Goal: Task Accomplishment & Management: Manage account settings

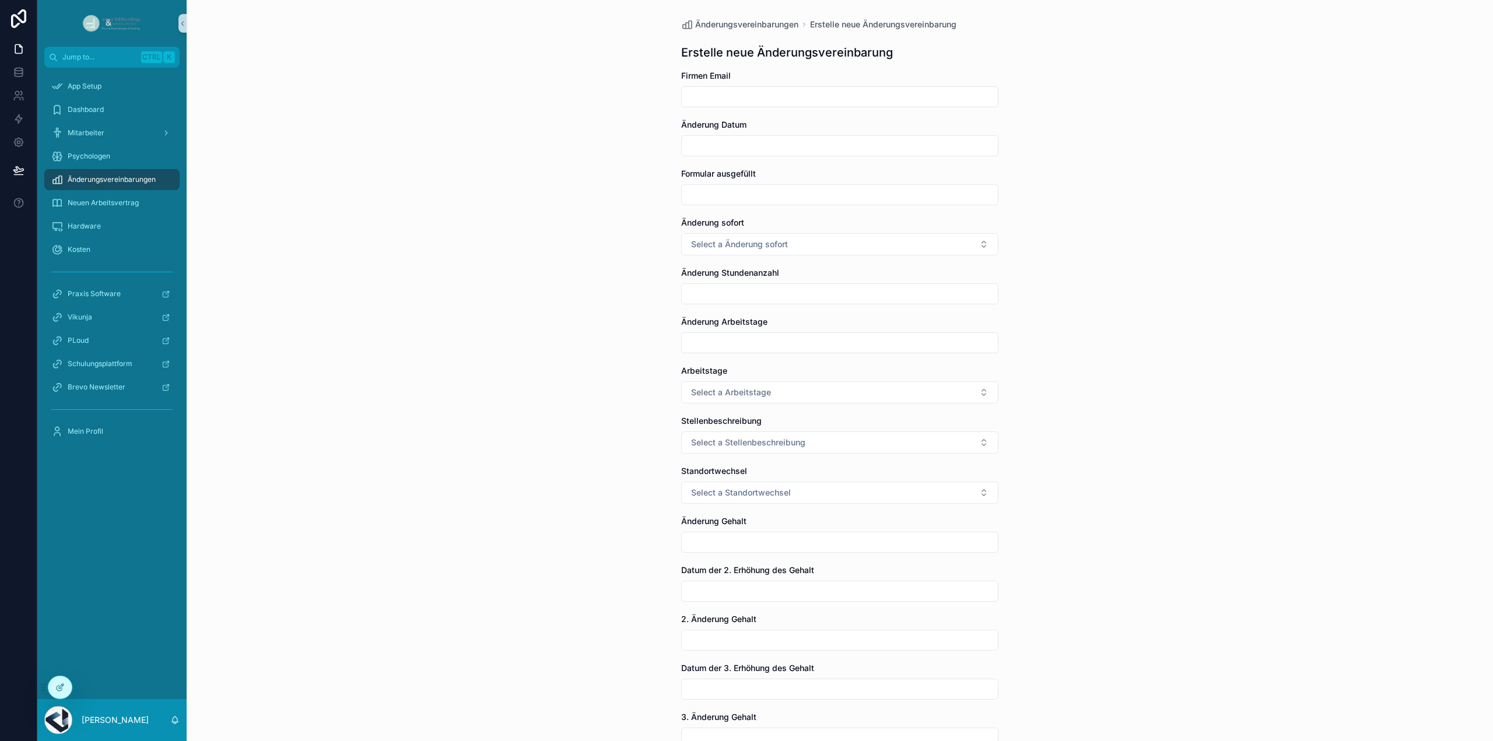
click at [120, 181] on span "Änderungsvereinbarungen" at bounding box center [112, 179] width 88 height 9
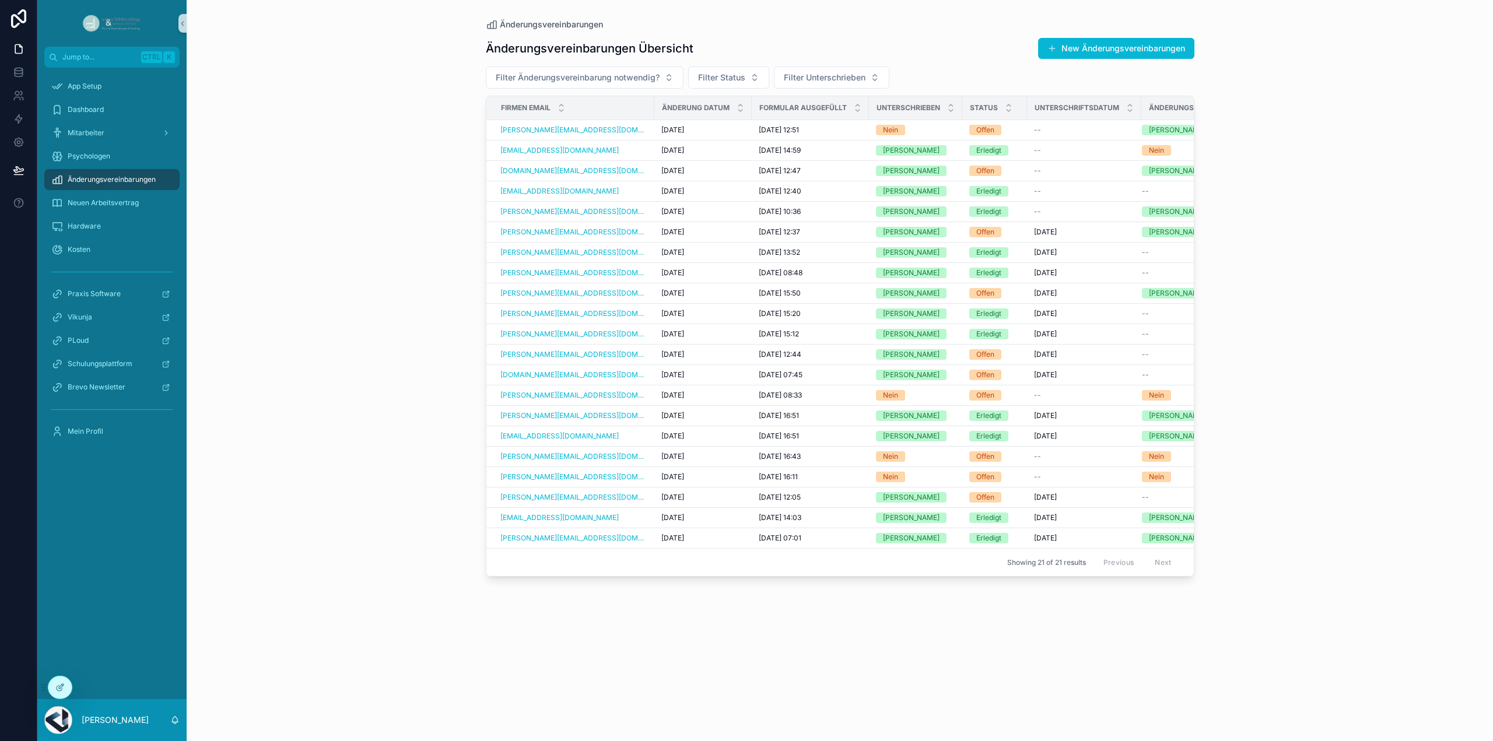
scroll to position [0, 26]
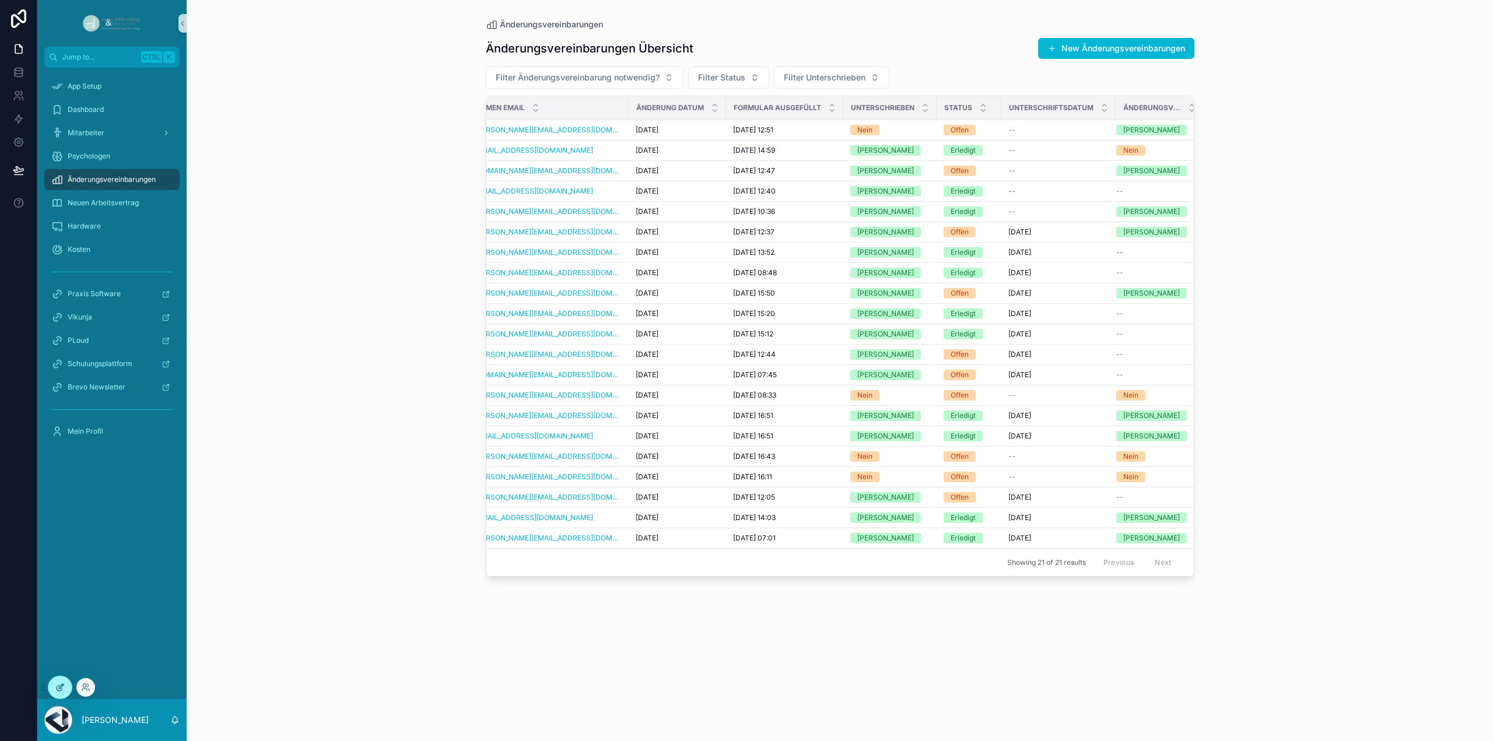
click at [54, 682] on div at bounding box center [59, 688] width 23 height 22
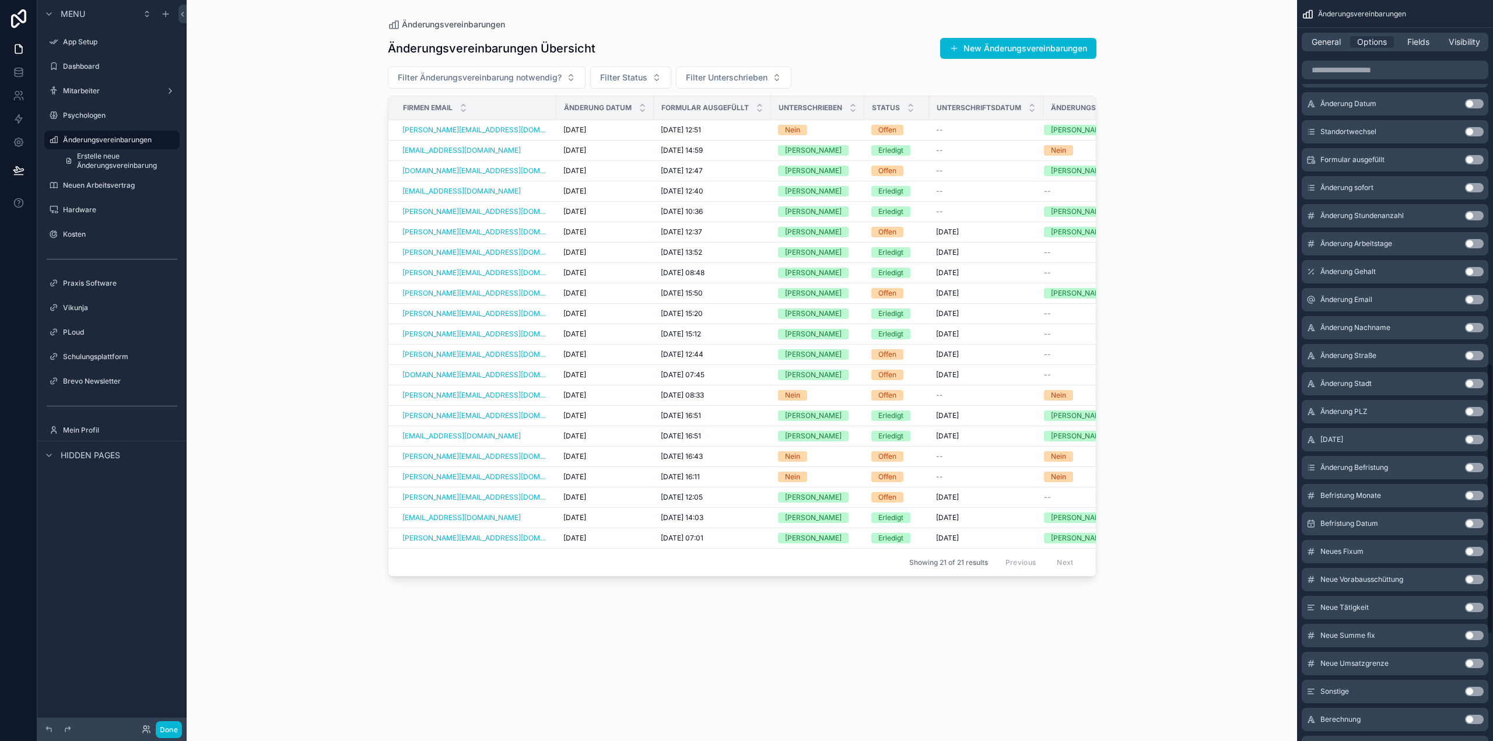
scroll to position [992, 0]
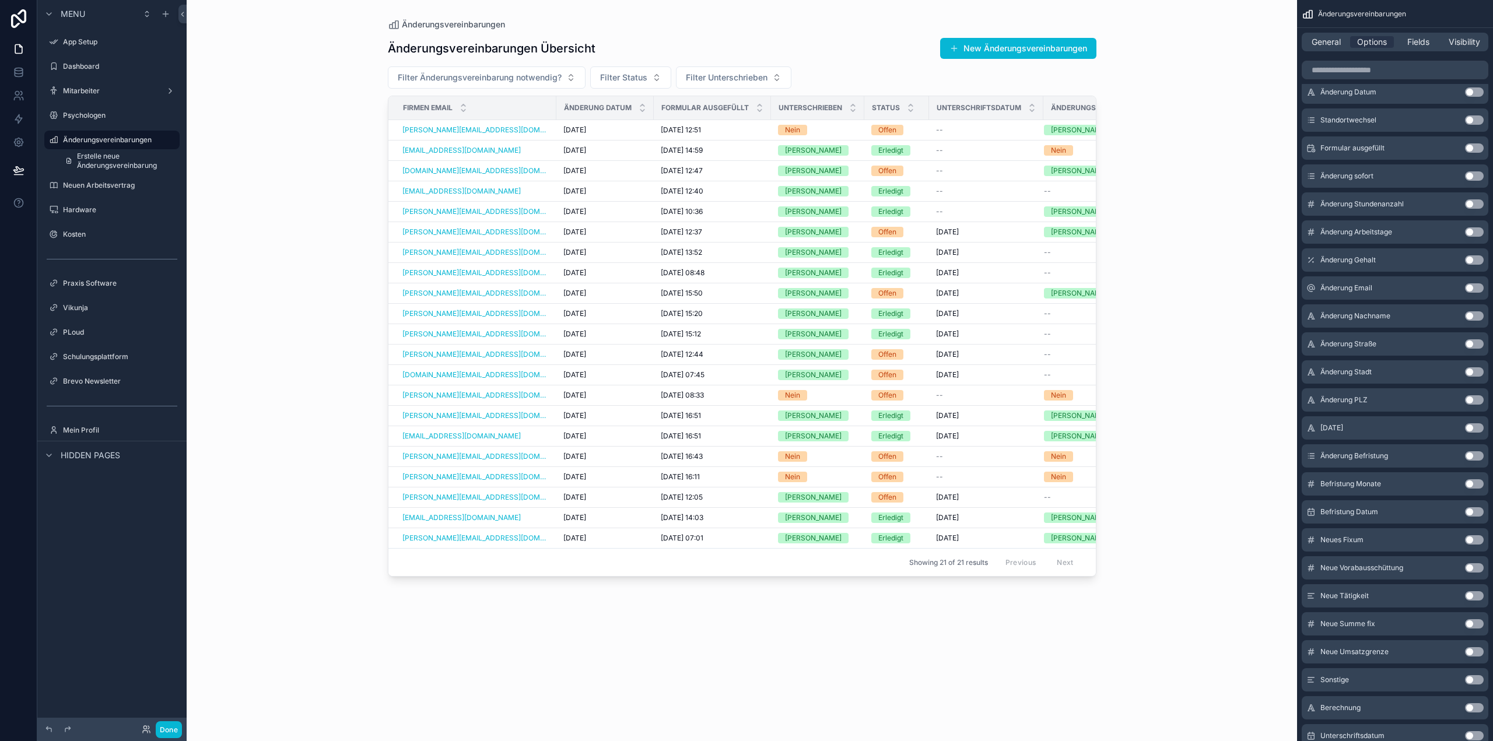
click at [1483, 509] on button "Use setting" at bounding box center [1474, 511] width 19 height 9
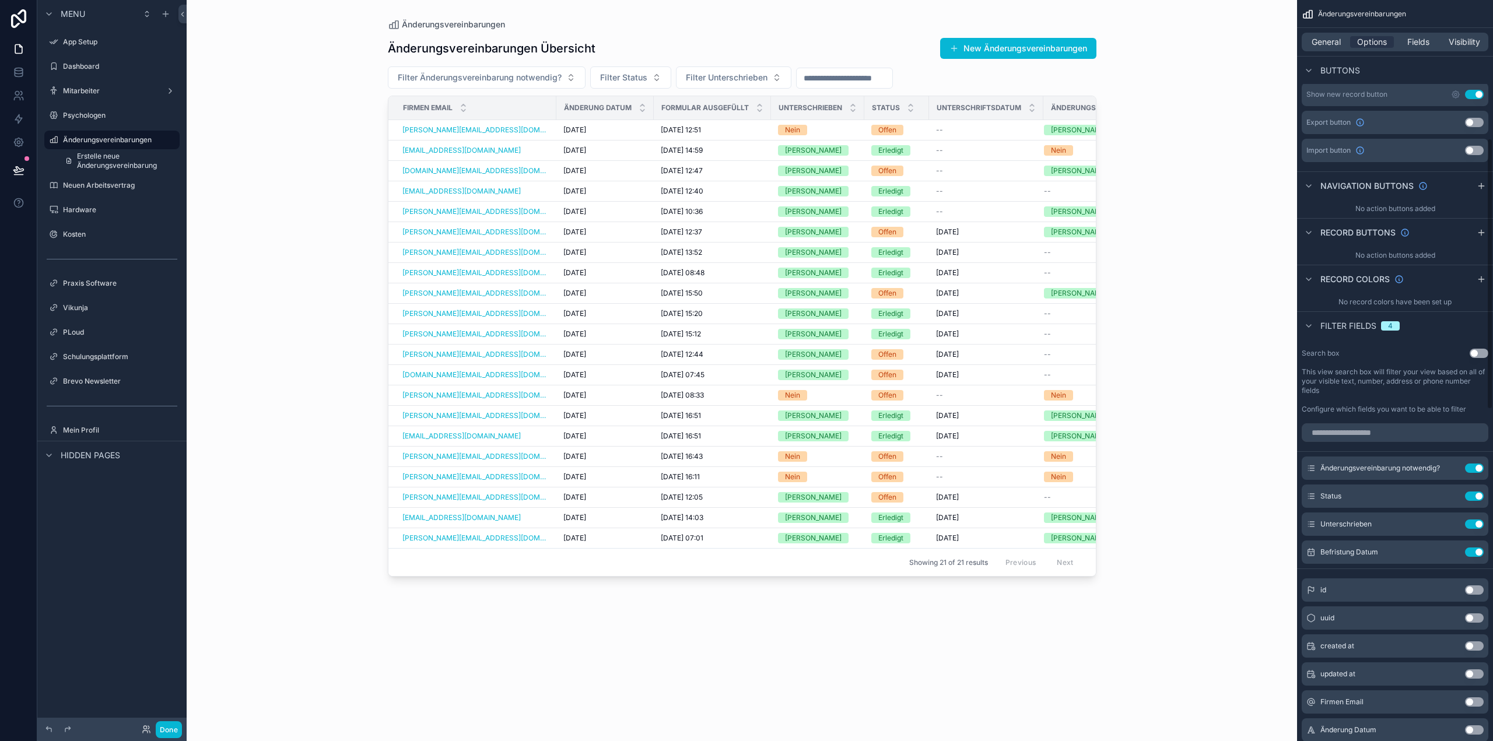
scroll to position [436, 0]
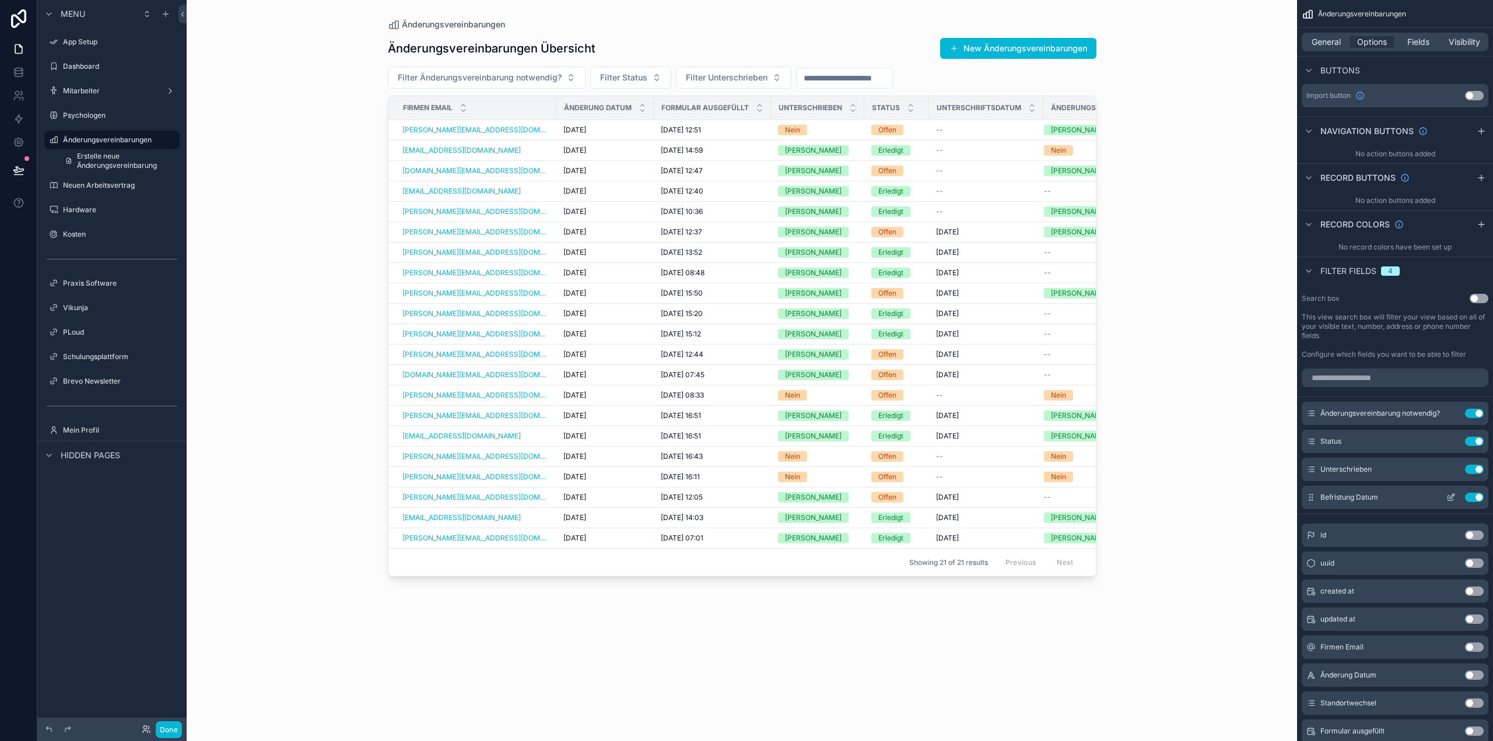
click at [1483, 493] on div "Use setting" at bounding box center [1463, 497] width 42 height 9
click at [1480, 493] on button "Use setting" at bounding box center [1474, 497] width 19 height 9
click at [835, 211] on div "scrollable content" at bounding box center [742, 363] width 746 height 727
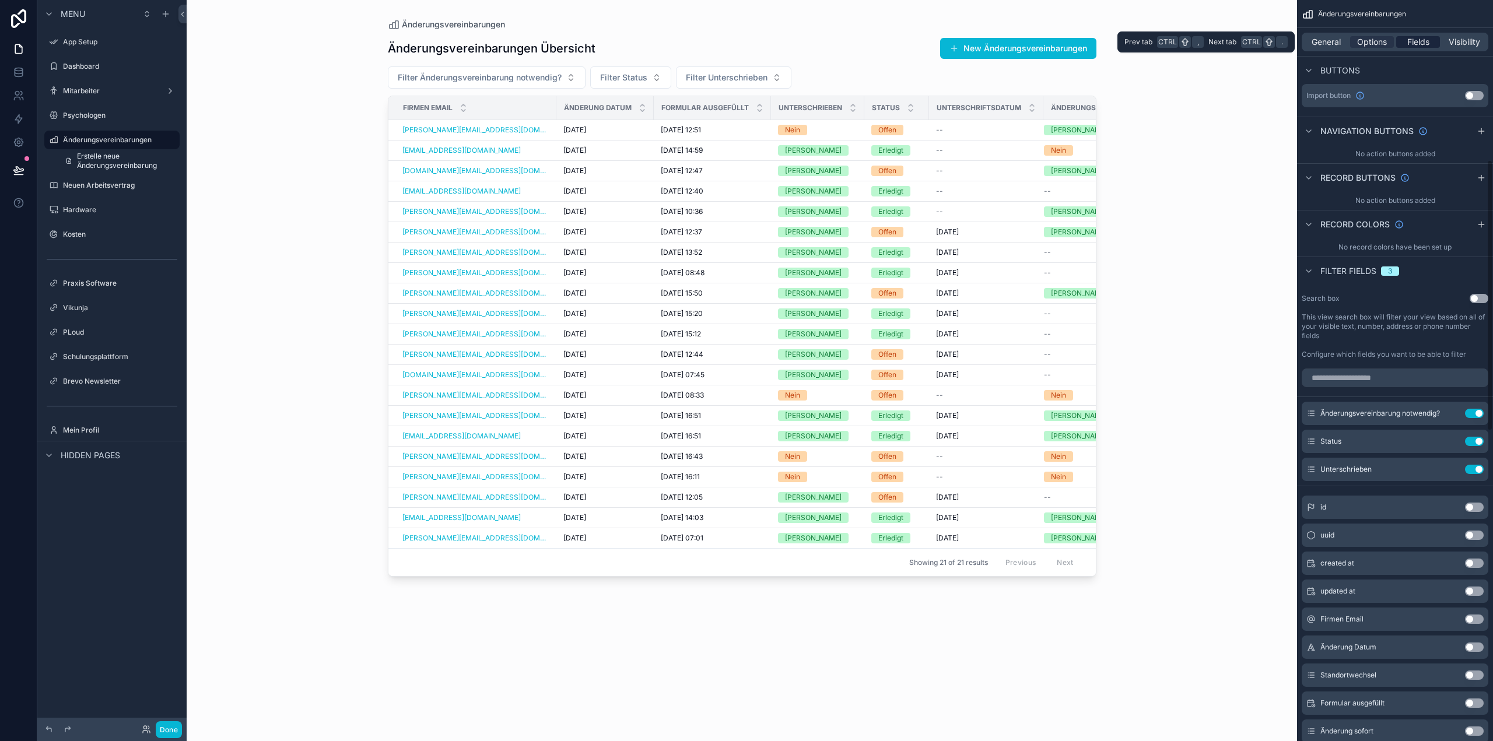
click at [1430, 40] on div "Fields" at bounding box center [1418, 42] width 44 height 12
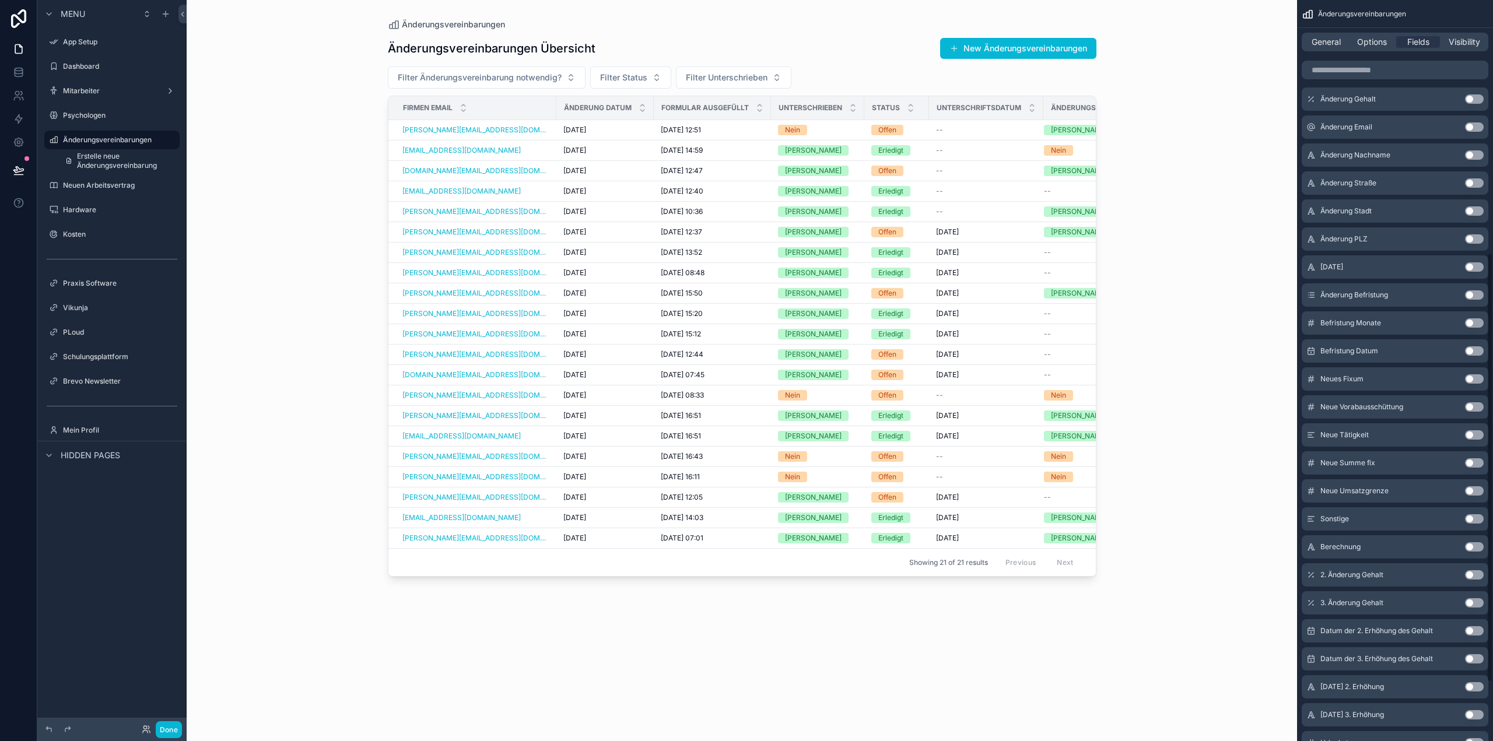
click at [1478, 348] on button "Use setting" at bounding box center [1474, 350] width 19 height 9
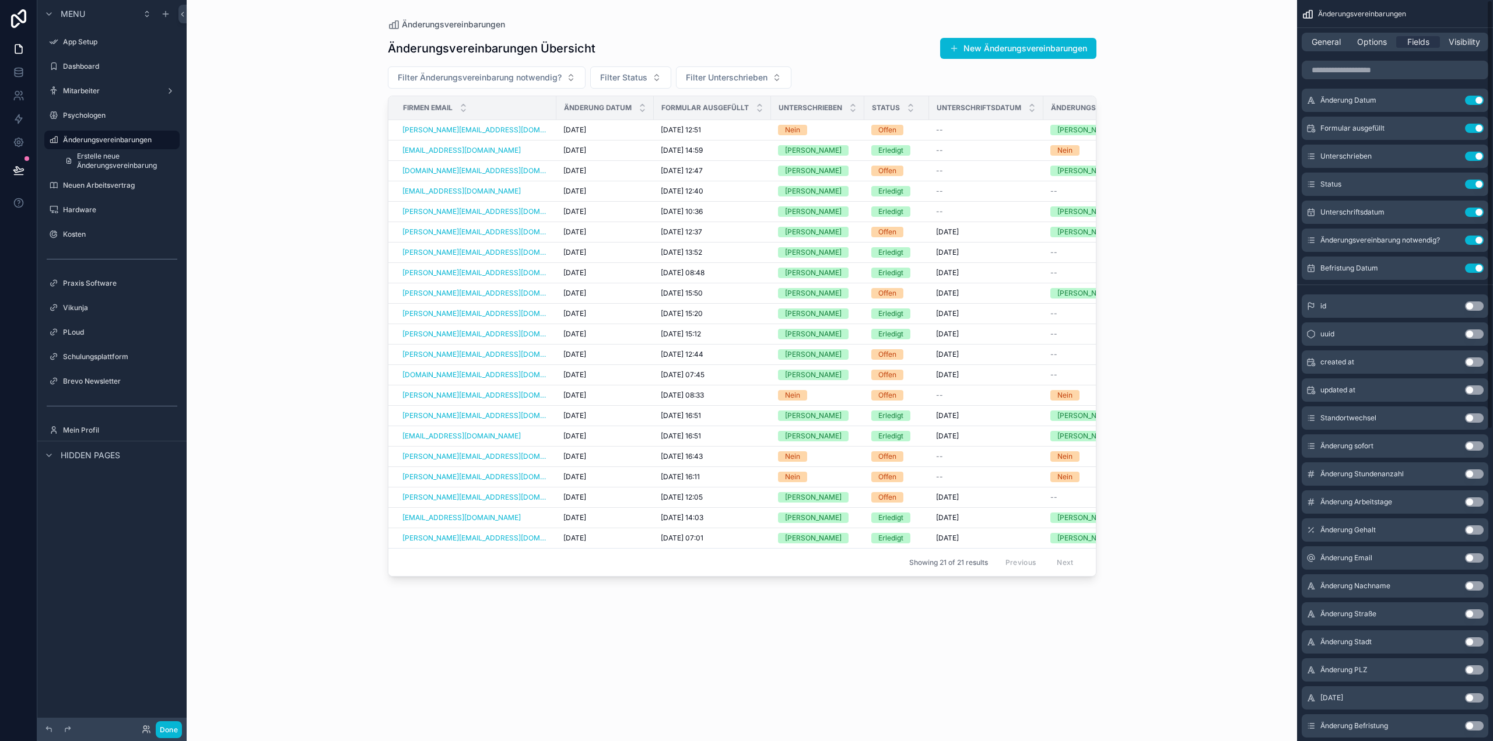
scroll to position [0, 0]
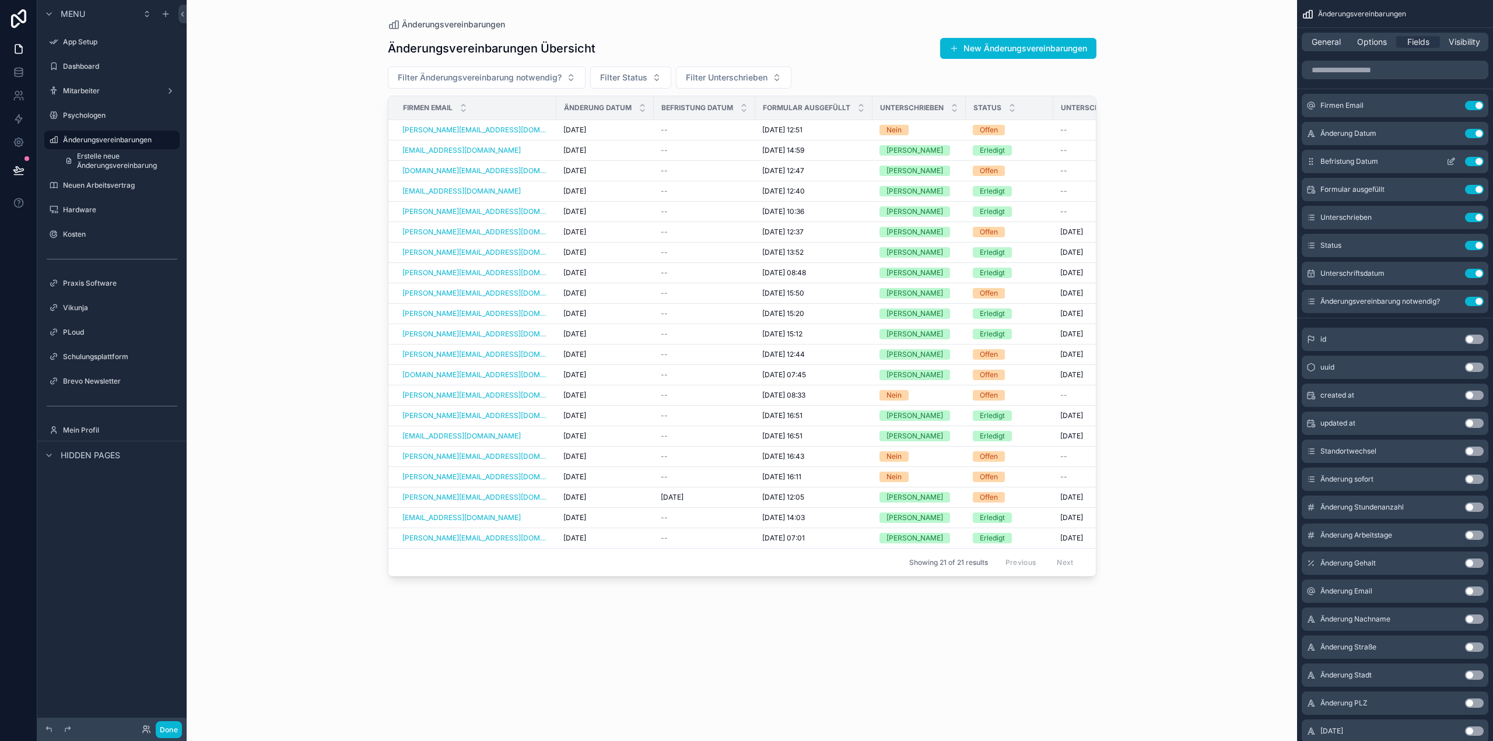
click at [1475, 163] on button "Use setting" at bounding box center [1474, 161] width 19 height 9
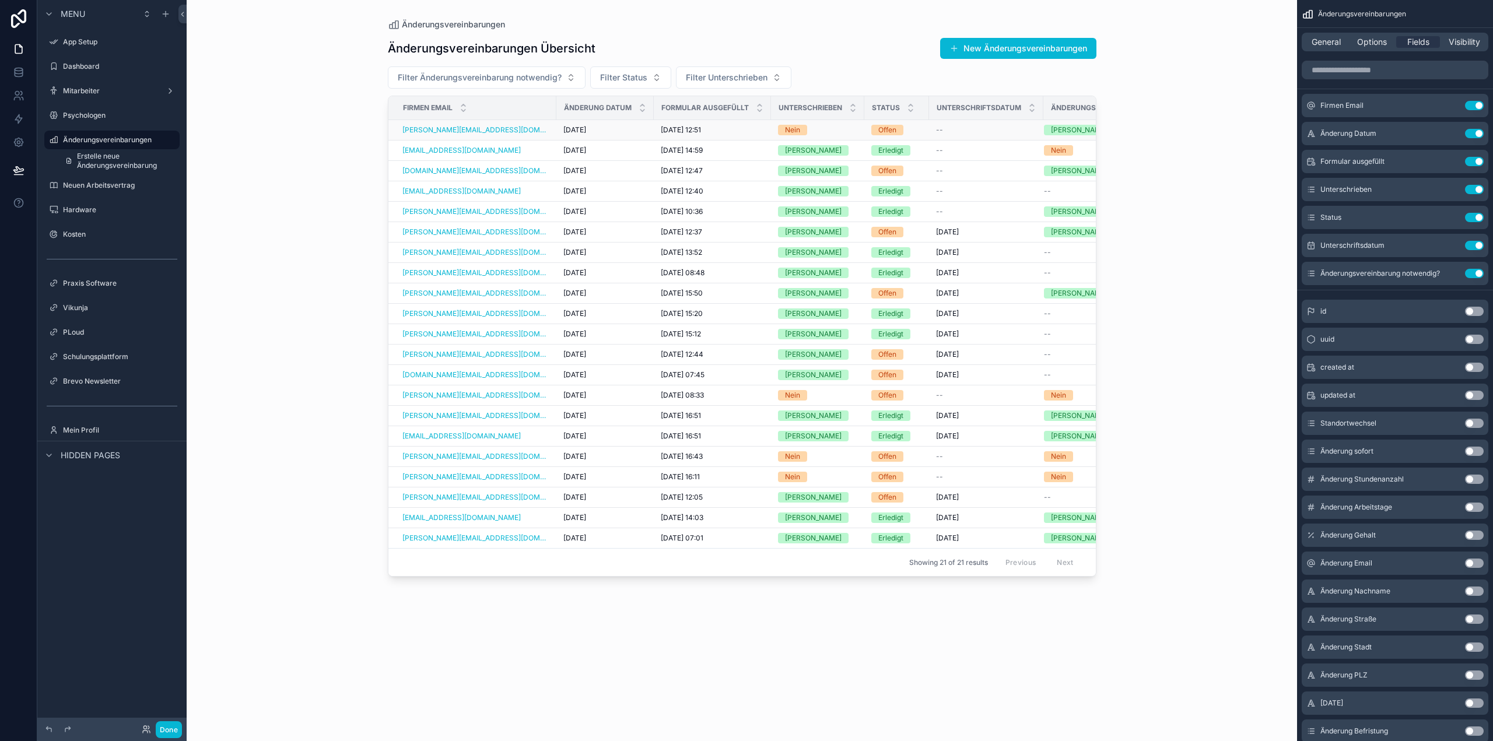
click at [527, 128] on div "[PERSON_NAME][EMAIL_ADDRESS][DOMAIN_NAME]" at bounding box center [475, 129] width 147 height 9
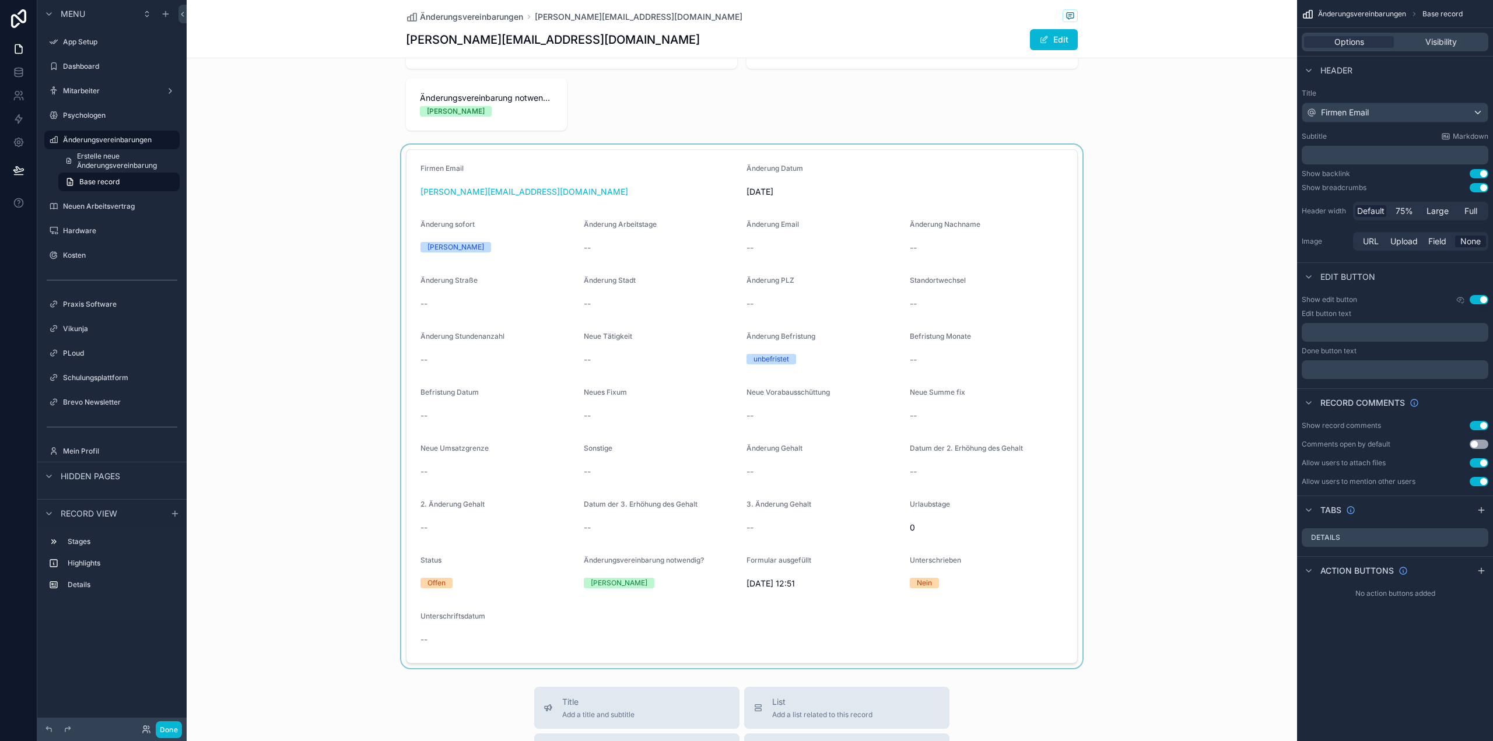
scroll to position [117, 0]
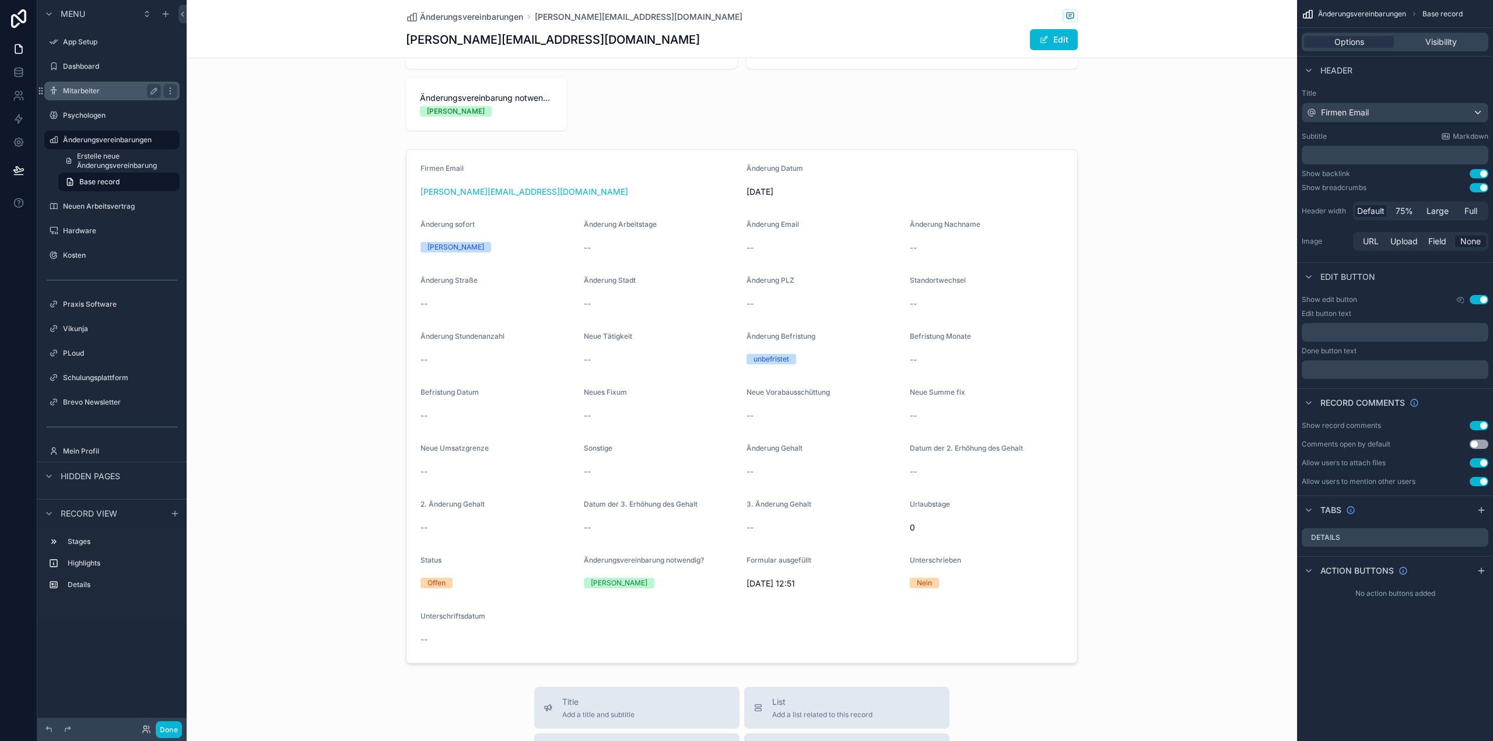
click at [94, 88] on label "Mitarbeiter" at bounding box center [109, 90] width 93 height 9
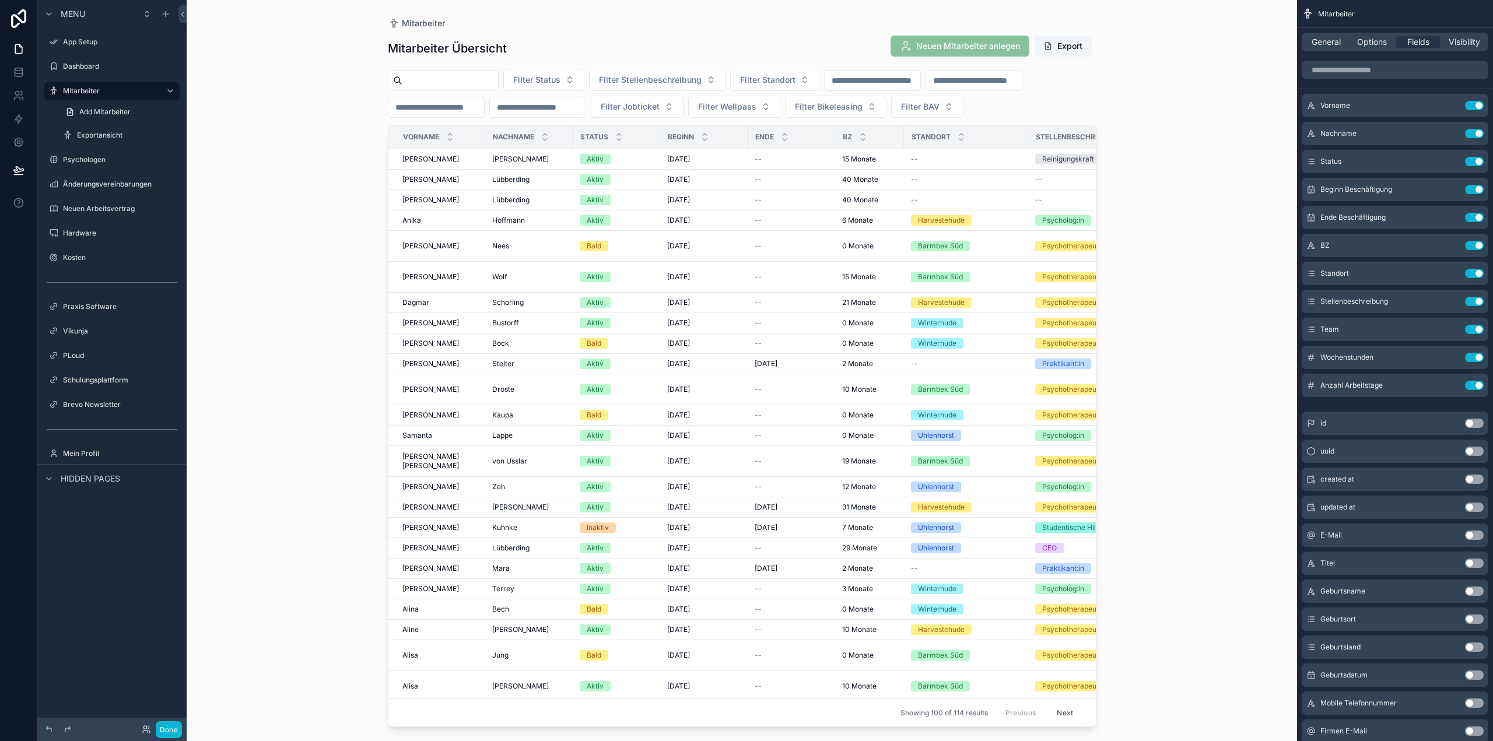
click at [526, 181] on div "scrollable content" at bounding box center [742, 363] width 746 height 727
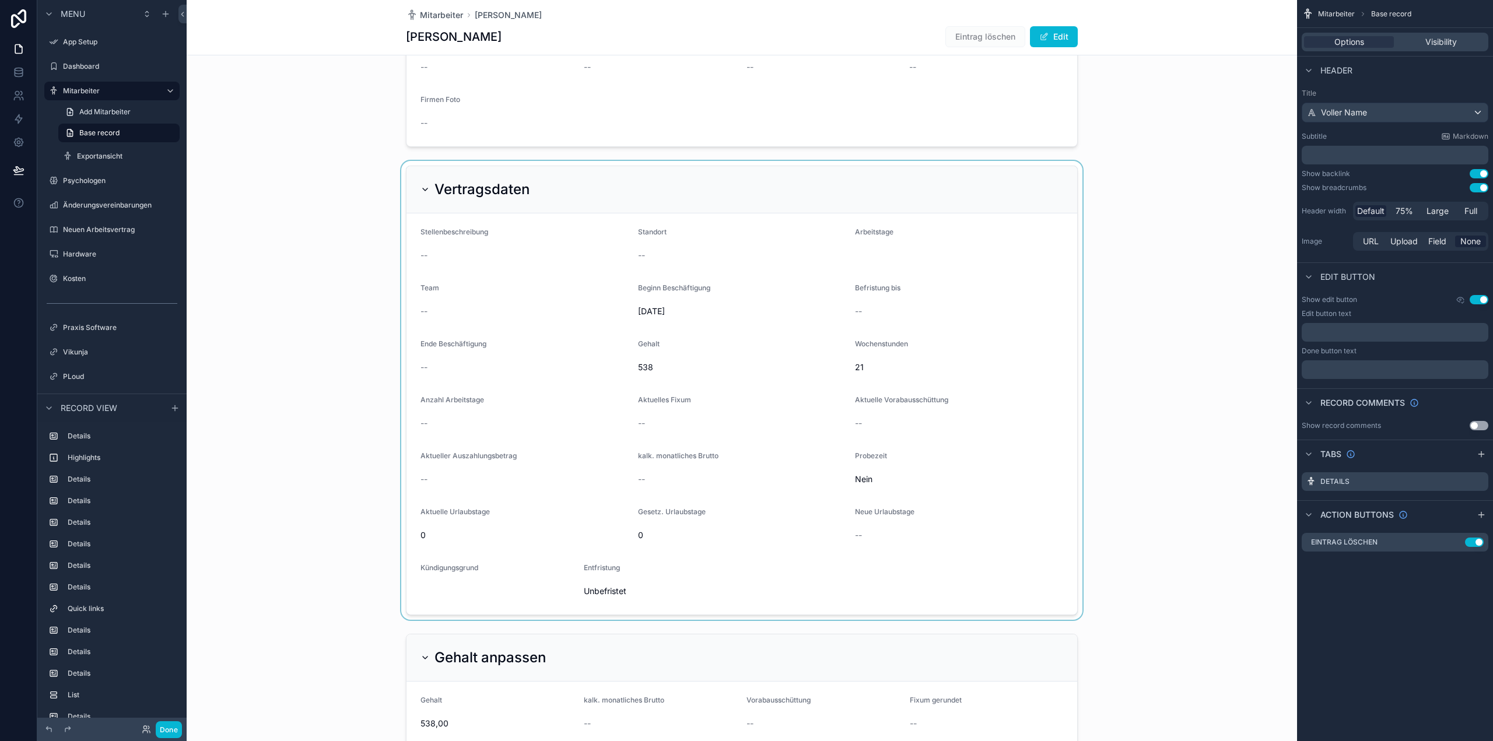
scroll to position [817, 0]
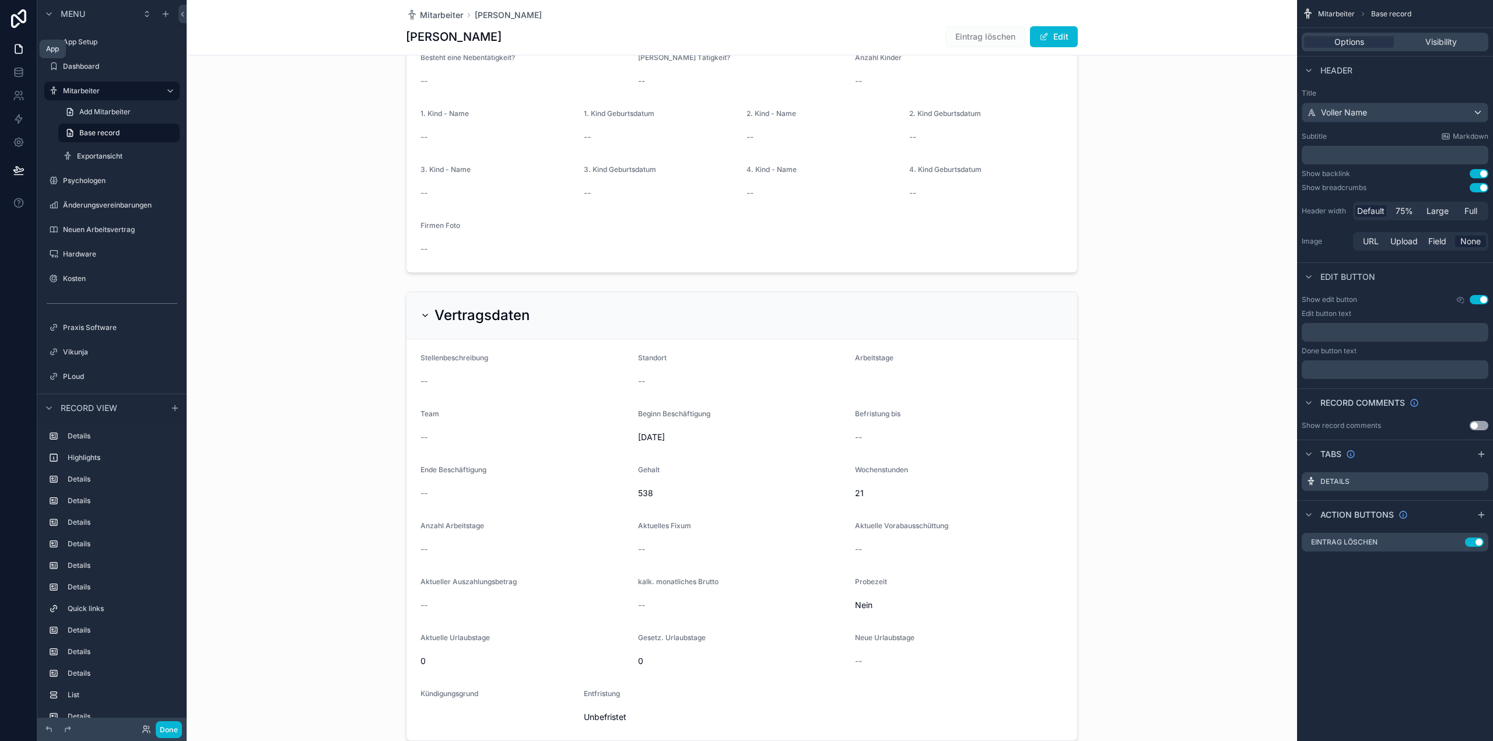
click at [16, 54] on icon at bounding box center [19, 49] width 12 height 12
click at [117, 233] on label "Neuen Arbeitsvertrag" at bounding box center [109, 229] width 93 height 9
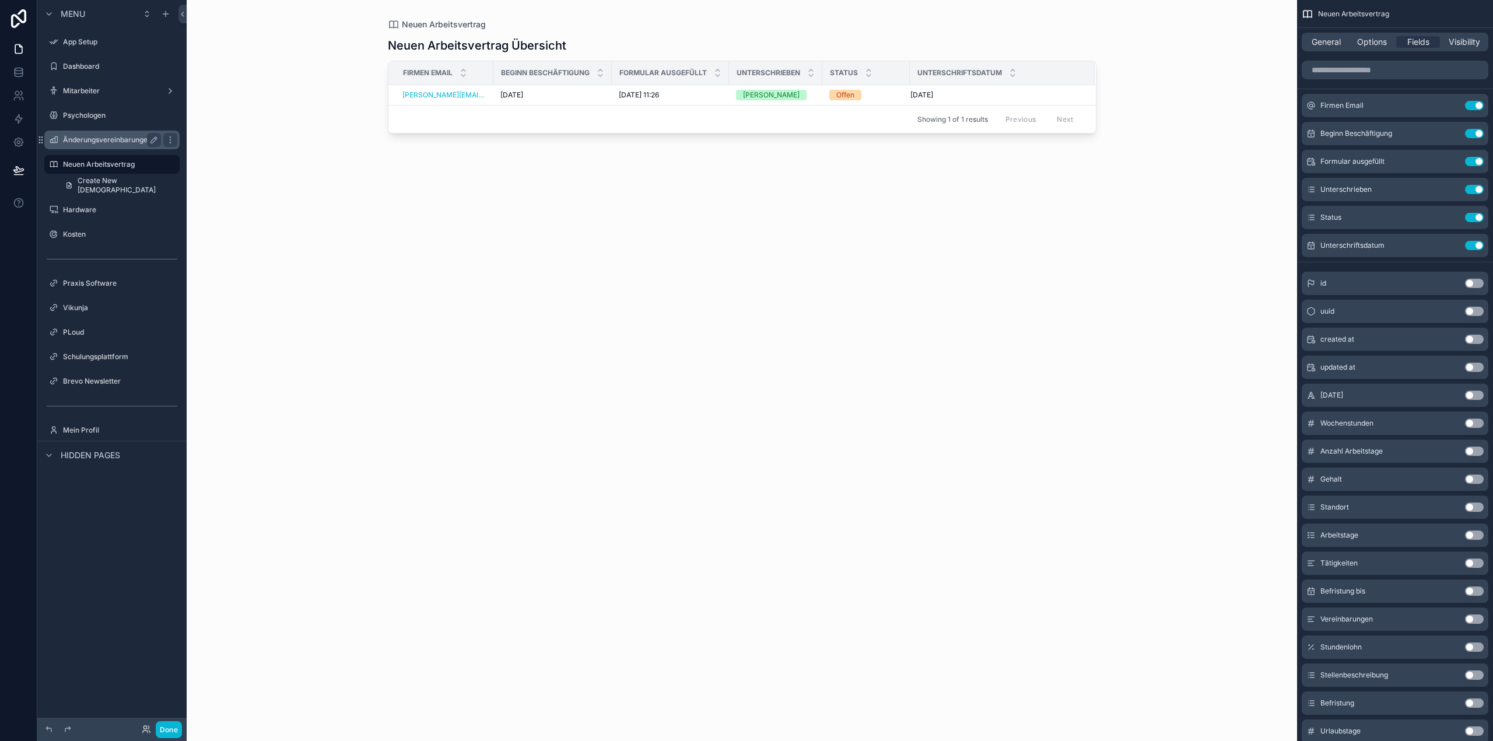
click at [108, 138] on label "Änderungsvereinbarungen" at bounding box center [109, 139] width 93 height 9
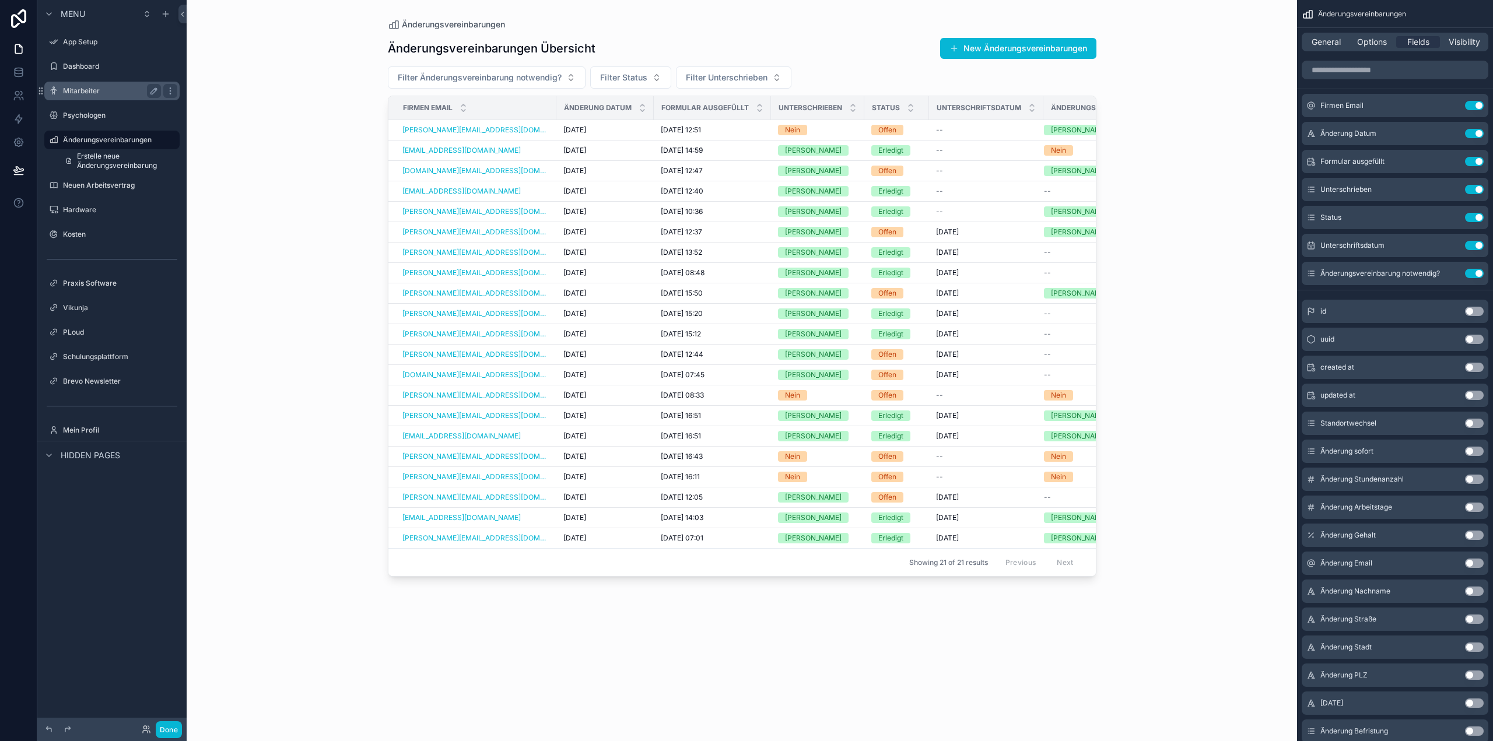
click at [93, 97] on div "Mitarbeiter" at bounding box center [112, 91] width 98 height 14
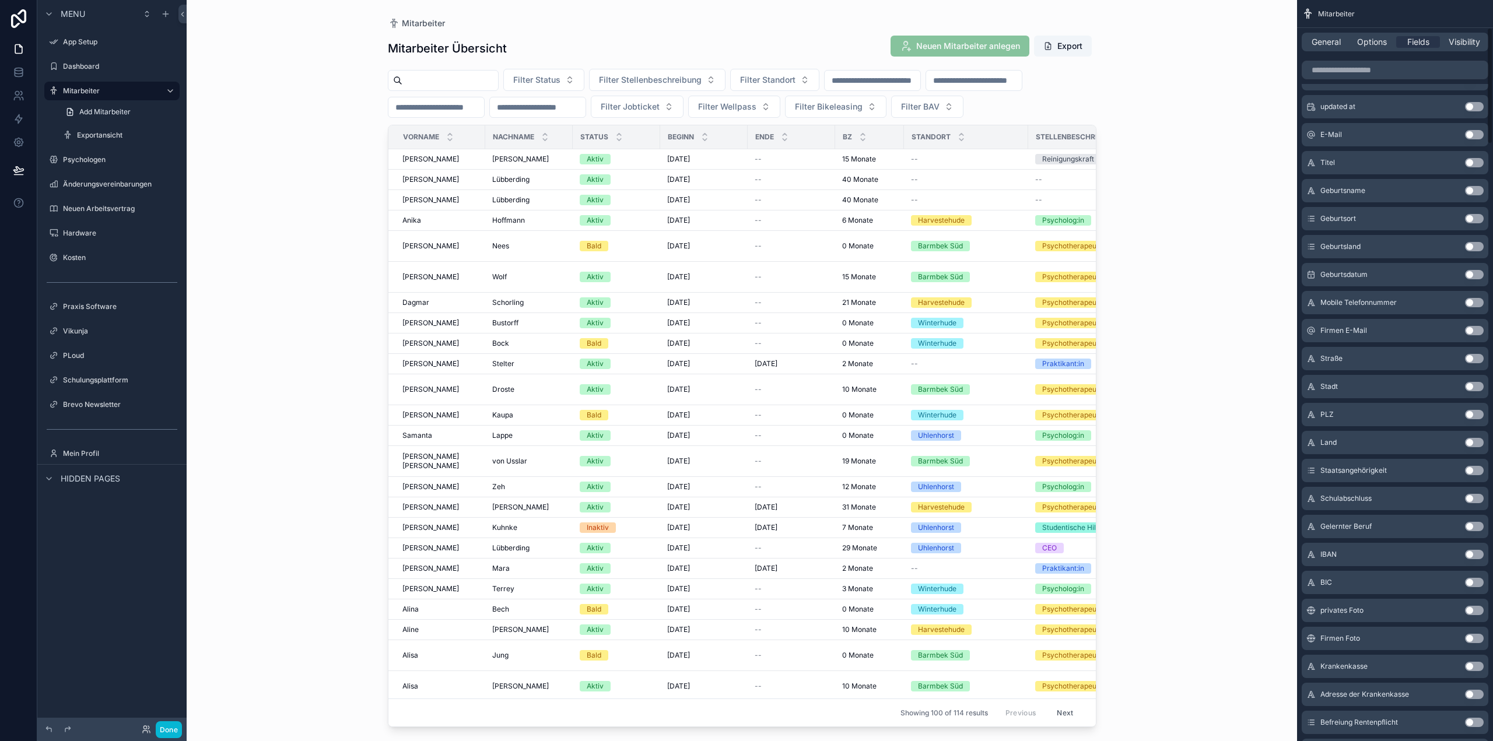
scroll to position [175, 0]
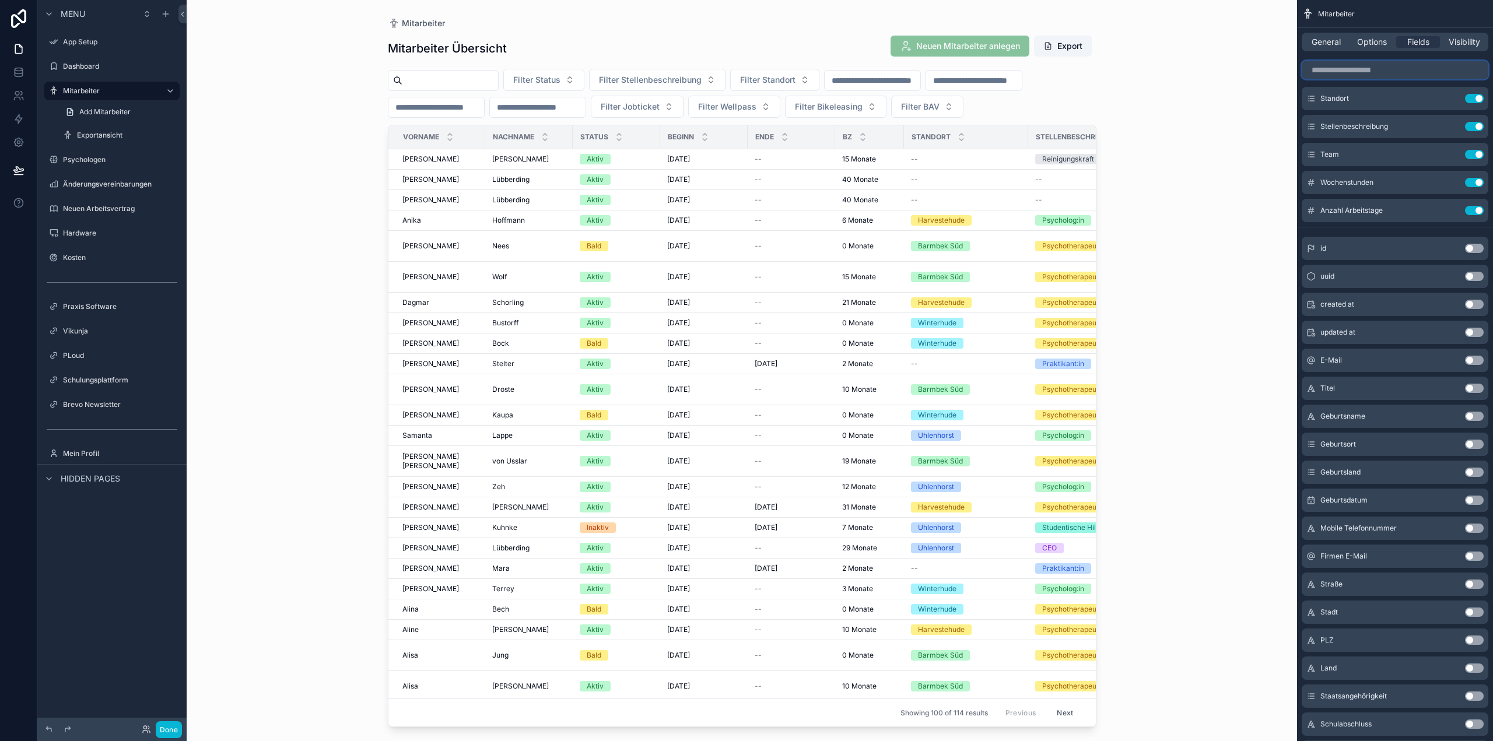
click at [1377, 64] on input "scrollable content" at bounding box center [1395, 70] width 187 height 19
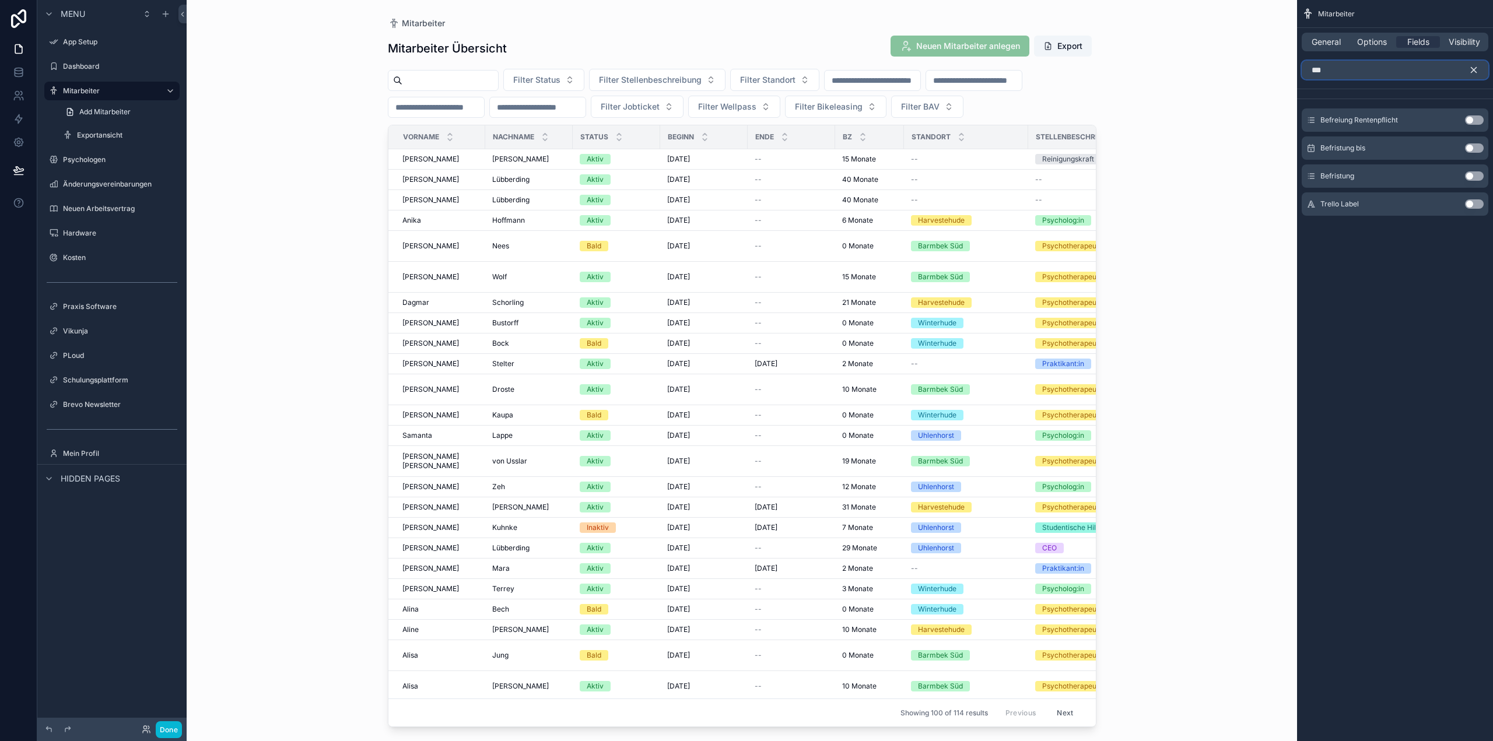
scroll to position [0, 0]
type input "***"
click at [1471, 148] on button "Use setting" at bounding box center [1474, 147] width 19 height 9
click at [1472, 72] on icon "scrollable content" at bounding box center [1474, 70] width 10 height 10
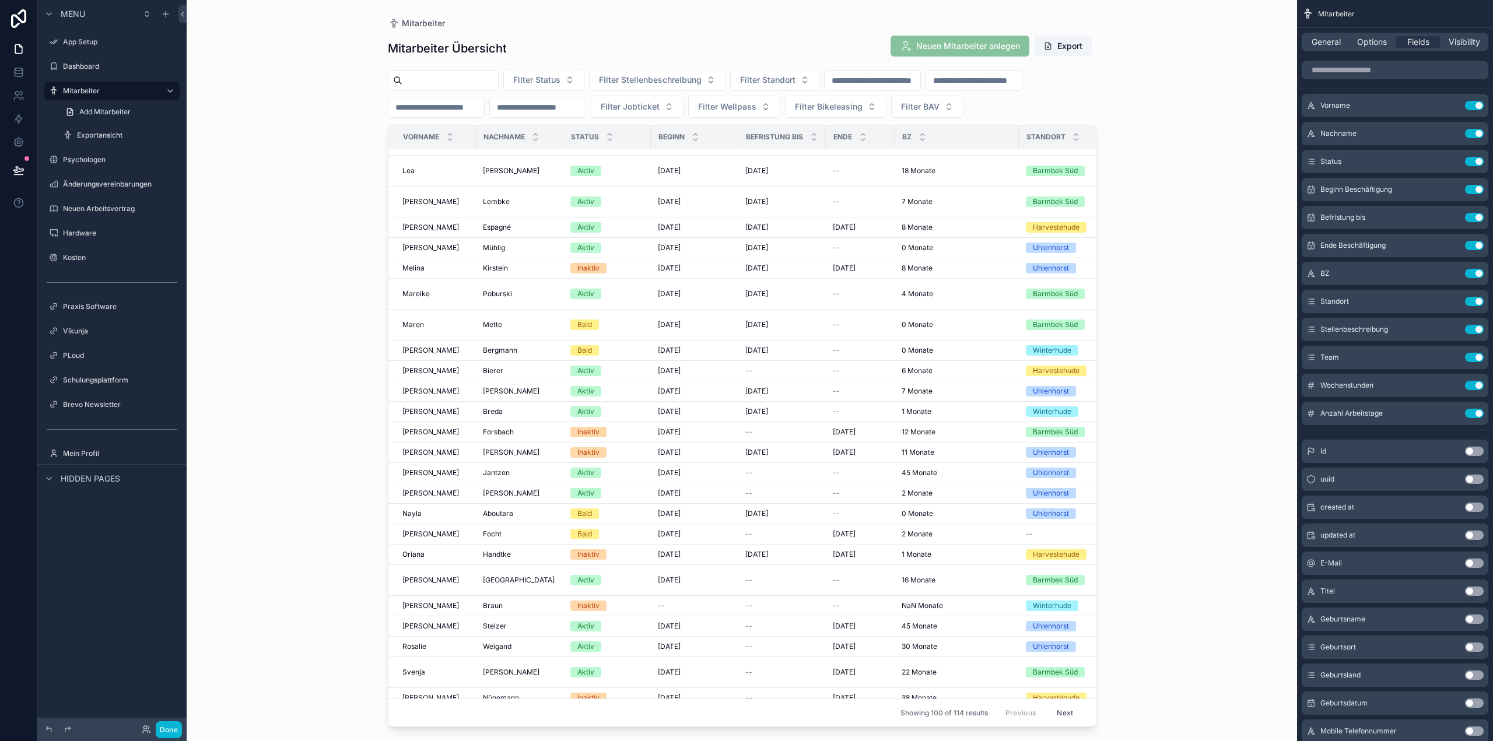
scroll to position [1525, 0]
click at [13, 169] on icon at bounding box center [19, 170] width 12 height 12
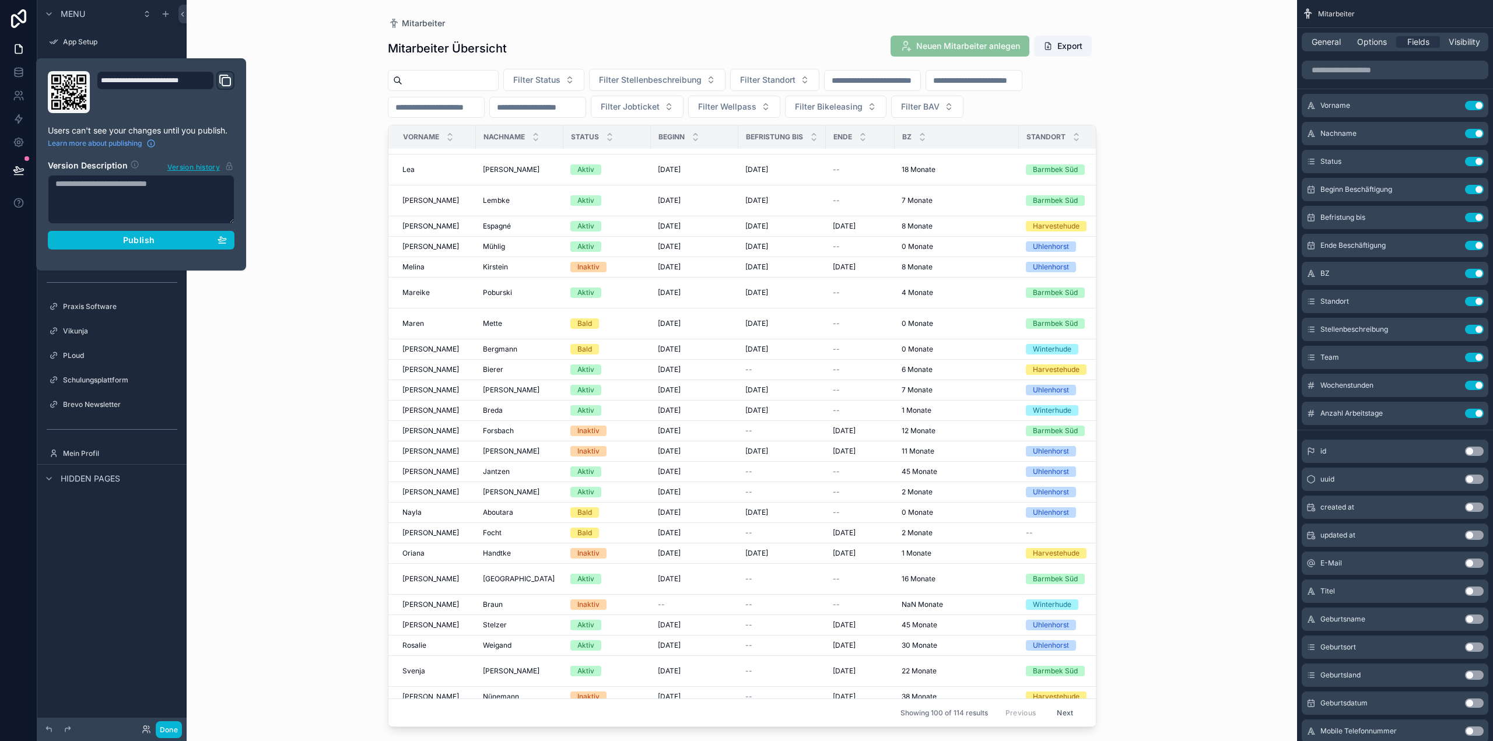
click at [176, 229] on section "Version Description Version history Publish" at bounding box center [141, 201] width 187 height 97
click at [180, 235] on div "Publish" at bounding box center [140, 240] width 171 height 10
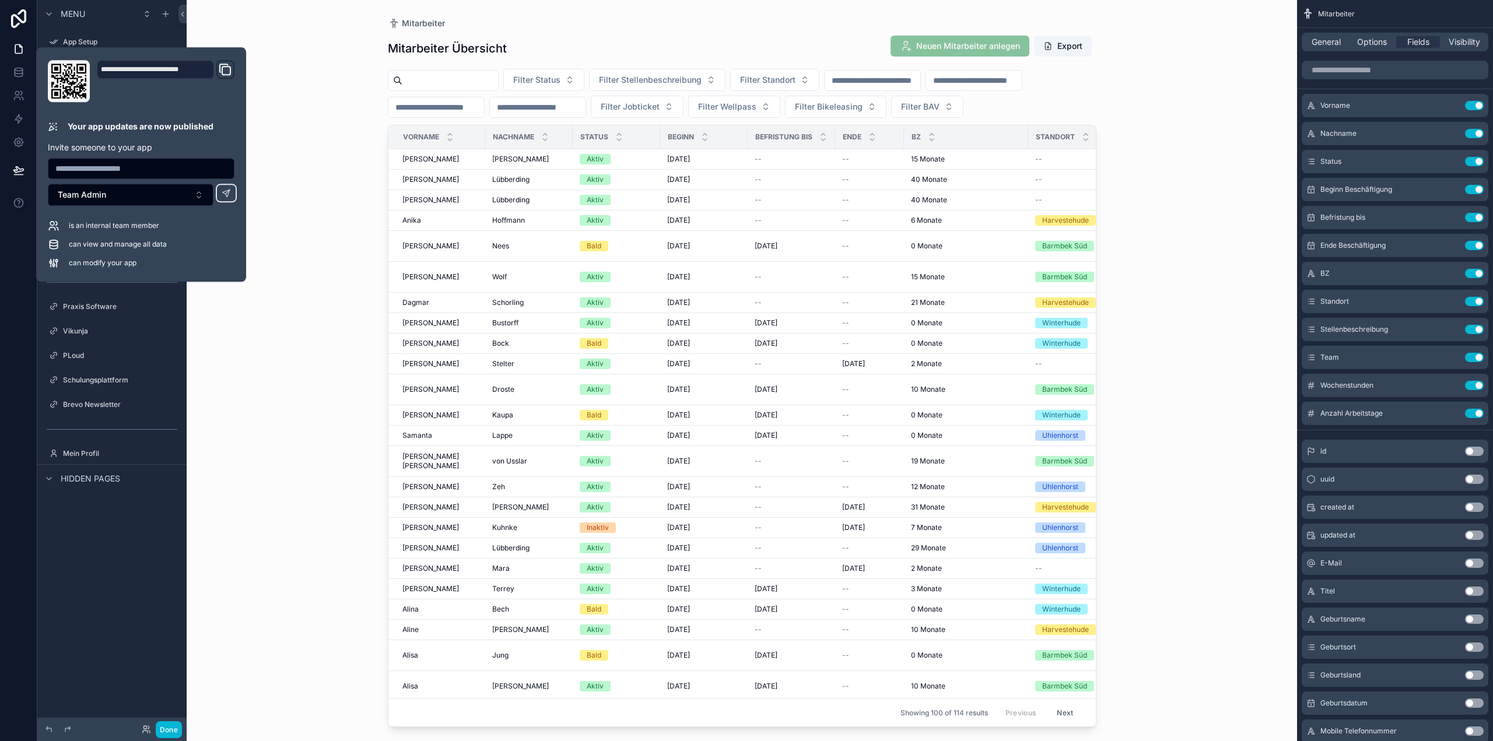
click at [275, 487] on div "Mitarbeiter Mitarbeiter Übersicht Neuen Mitarbeiter anlegen Export Filter Statu…" at bounding box center [742, 370] width 1111 height 741
